Goal: Information Seeking & Learning: Learn about a topic

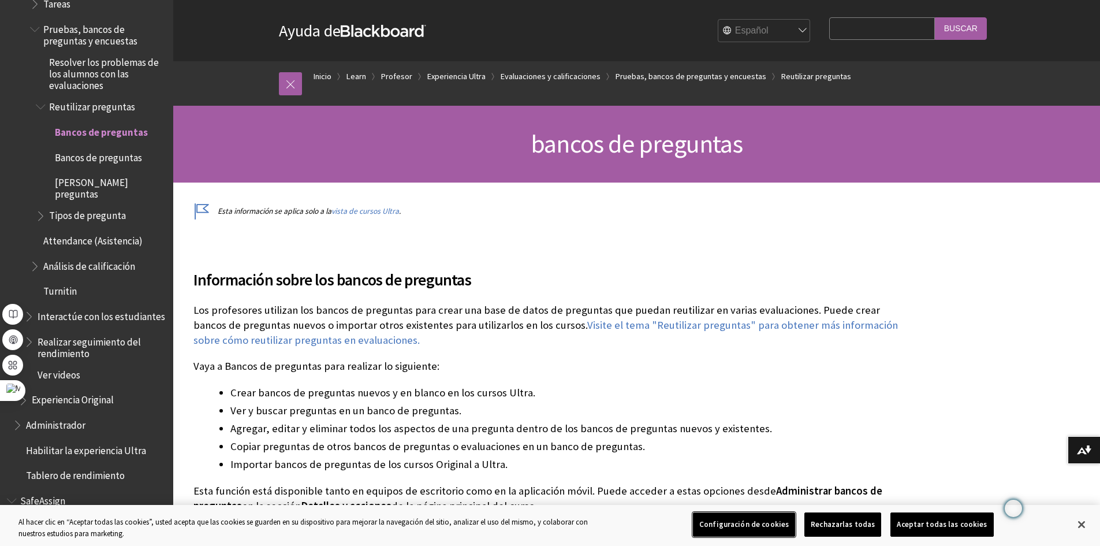
scroll to position [1638, 0]
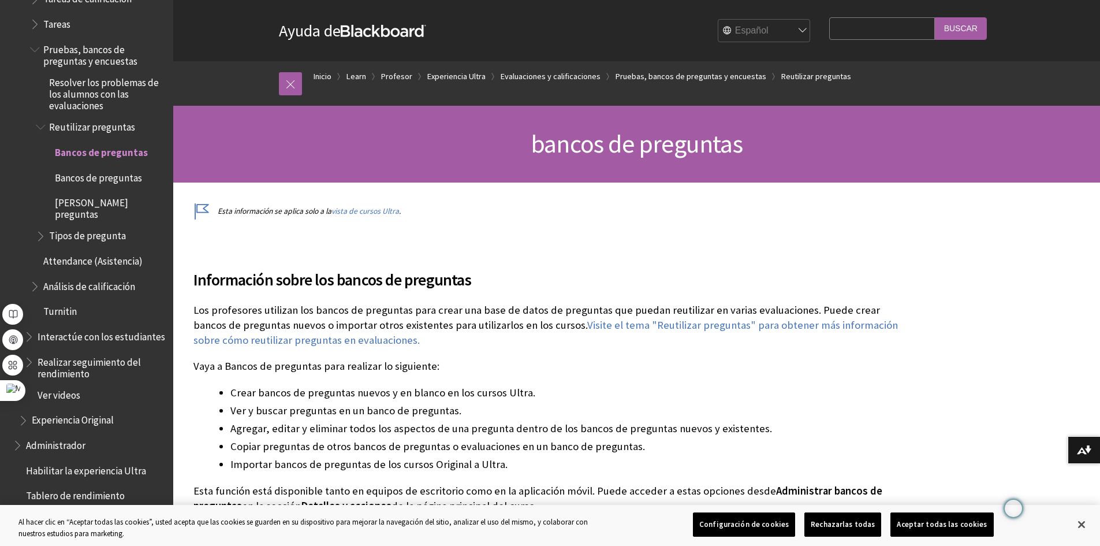
click at [98, 44] on span "Pruebas, bancos de preguntas y encuestas" at bounding box center [104, 53] width 122 height 27
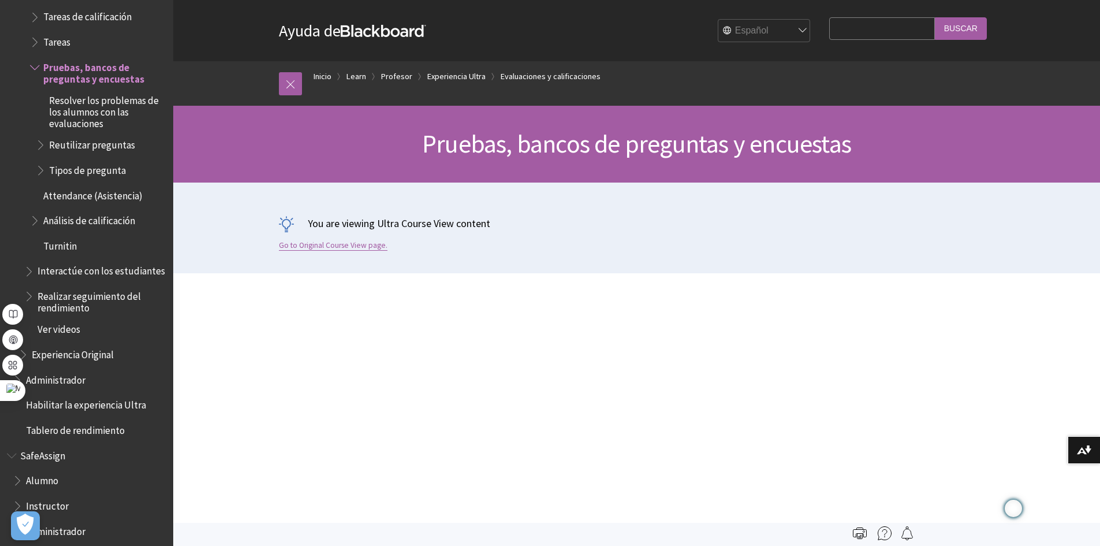
click at [353, 241] on link "Go to Original Course View page." at bounding box center [333, 245] width 109 height 10
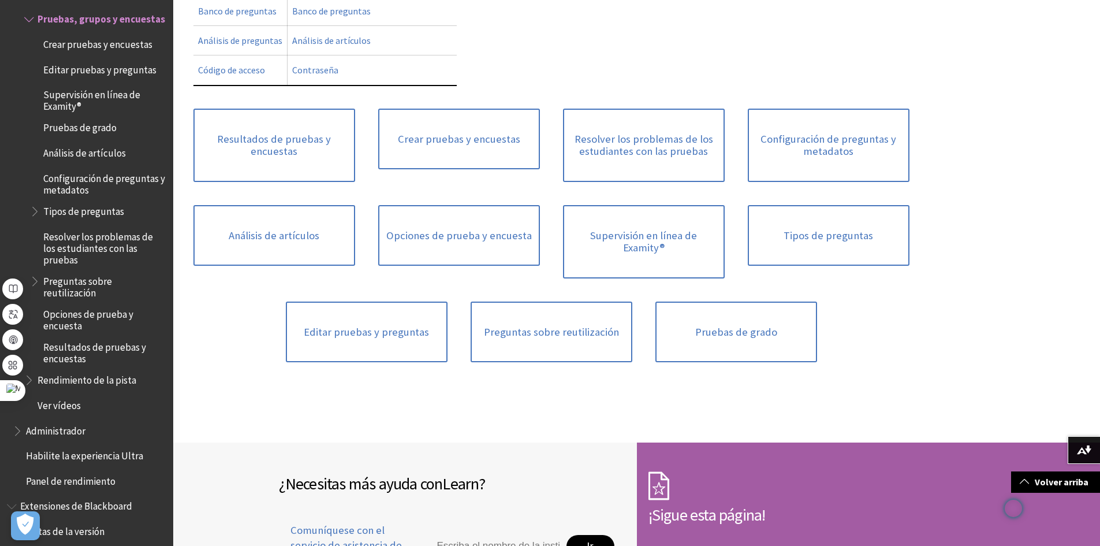
scroll to position [520, 0]
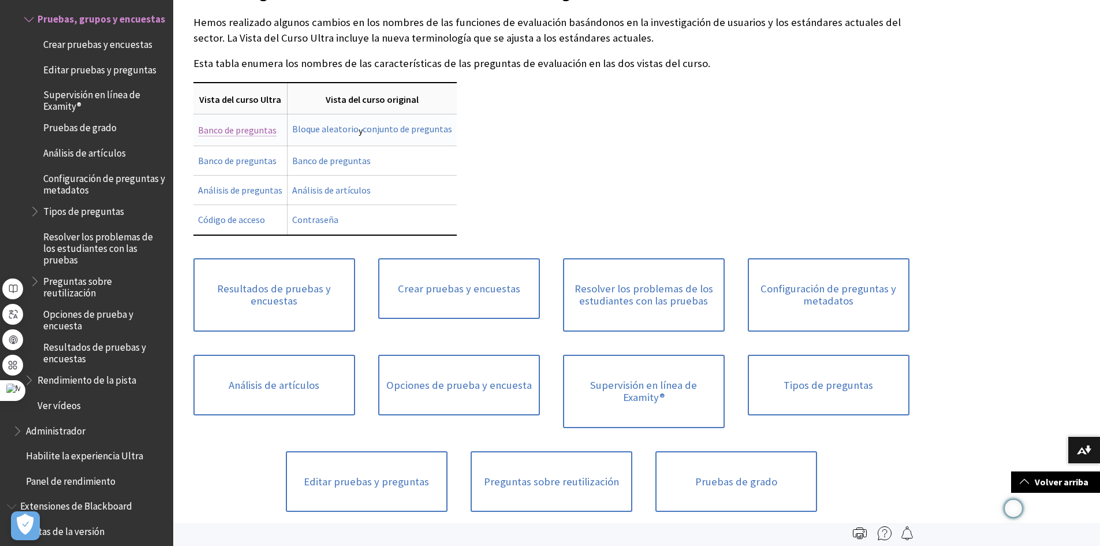
click at [255, 132] on font "Banco de preguntas" at bounding box center [237, 130] width 79 height 12
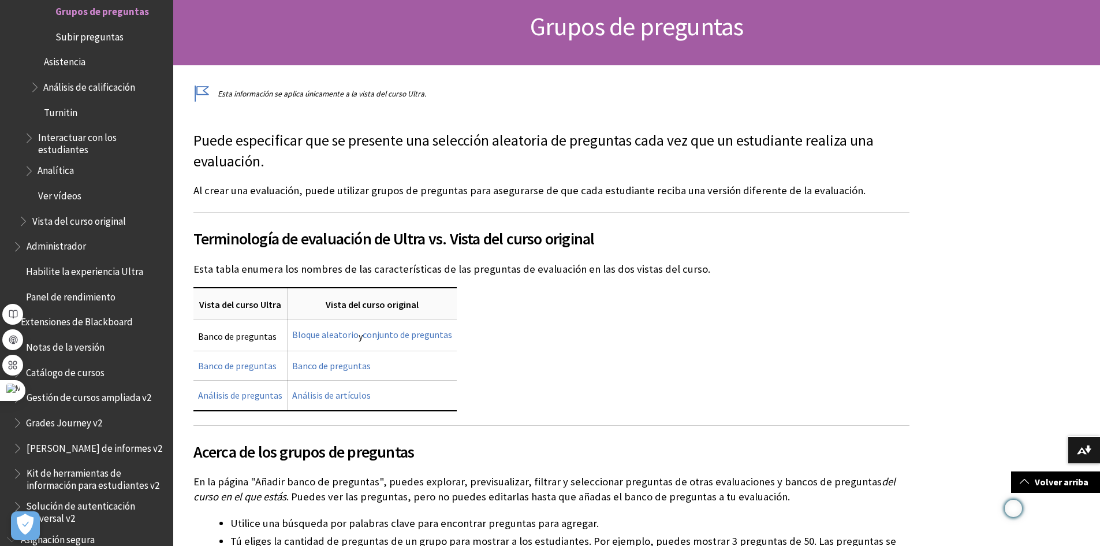
scroll to position [462, 0]
